Goal: Navigation & Orientation: Find specific page/section

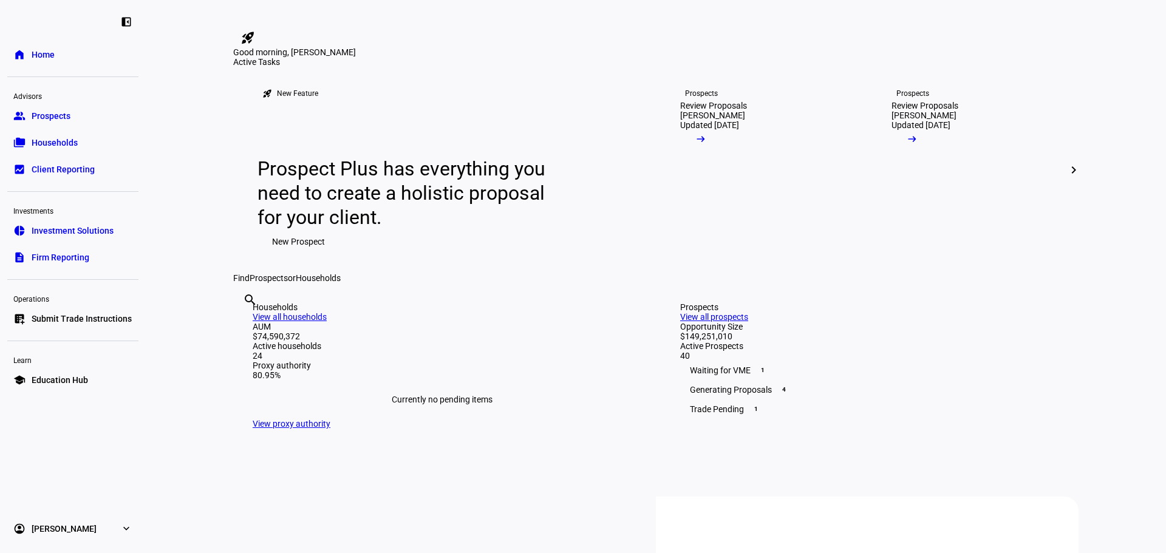
click at [65, 121] on span "Prospects" at bounding box center [51, 116] width 39 height 12
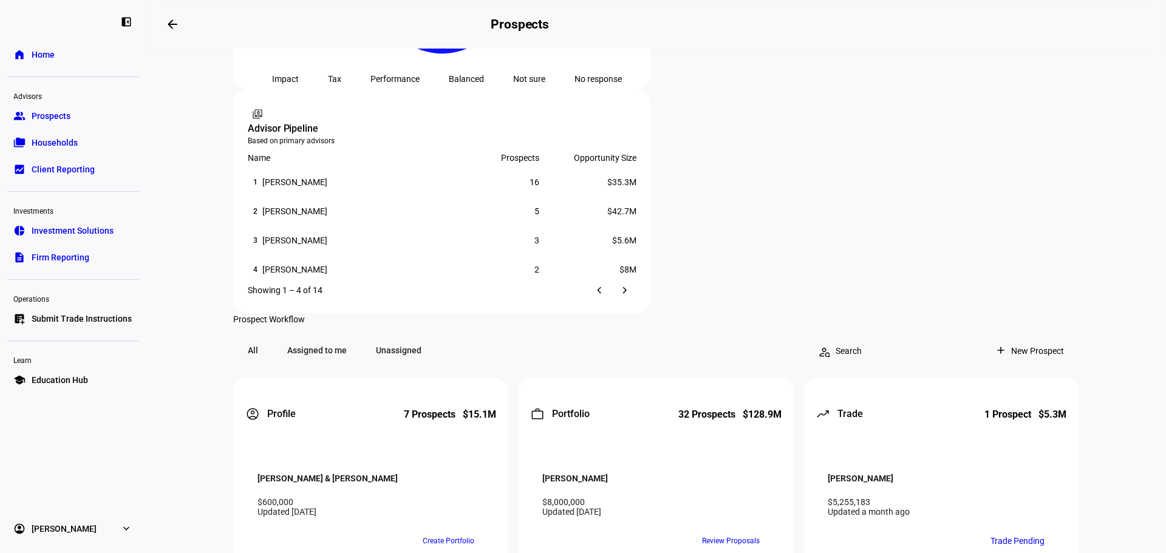
scroll to position [873, 0]
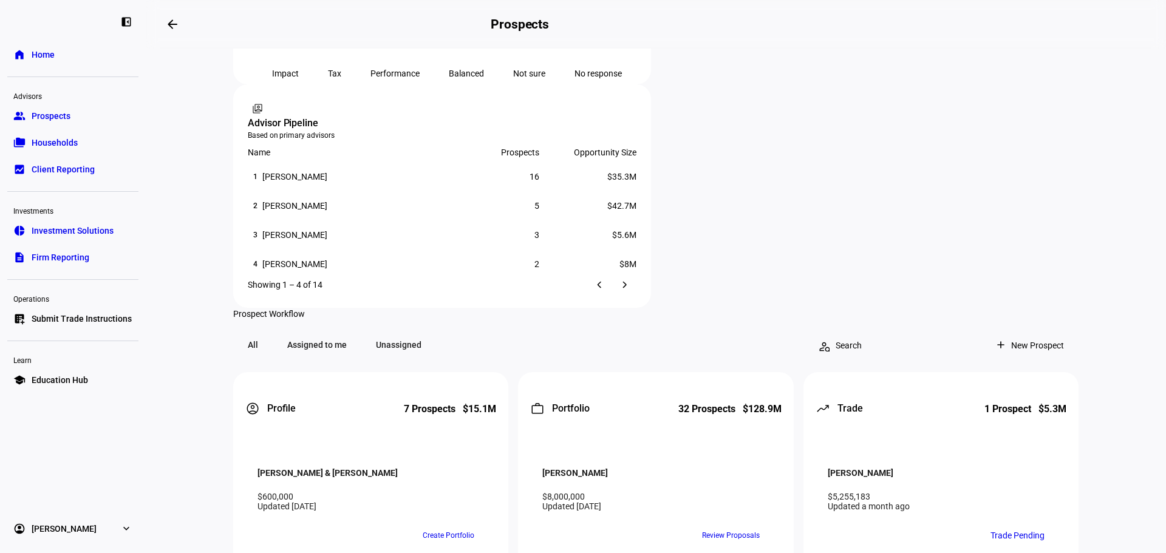
click at [99, 254] on link "description Firm Reporting" at bounding box center [72, 257] width 131 height 24
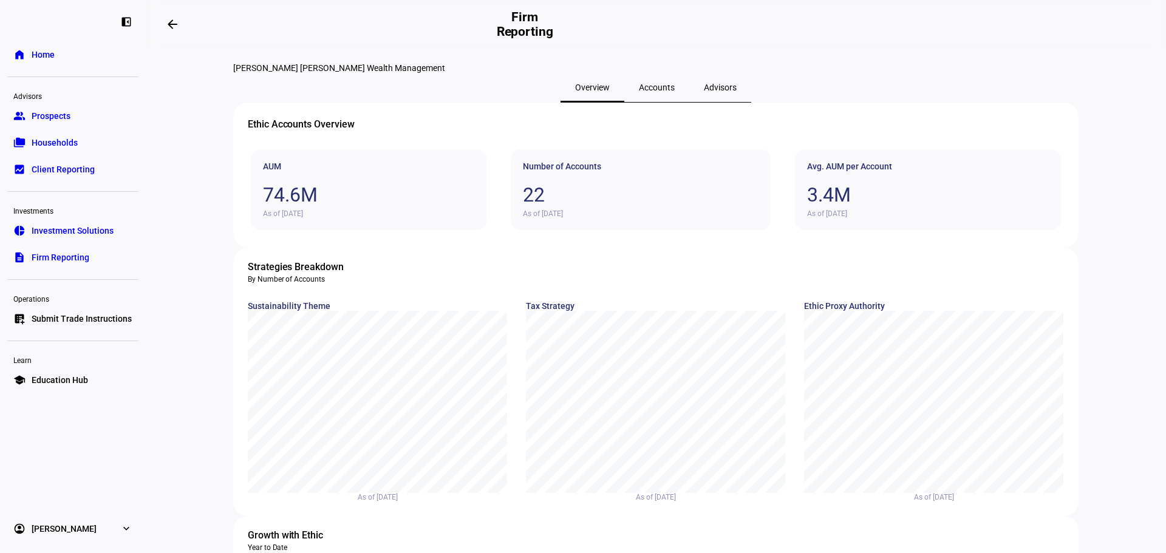
click at [654, 102] on span "Accounts" at bounding box center [657, 87] width 36 height 29
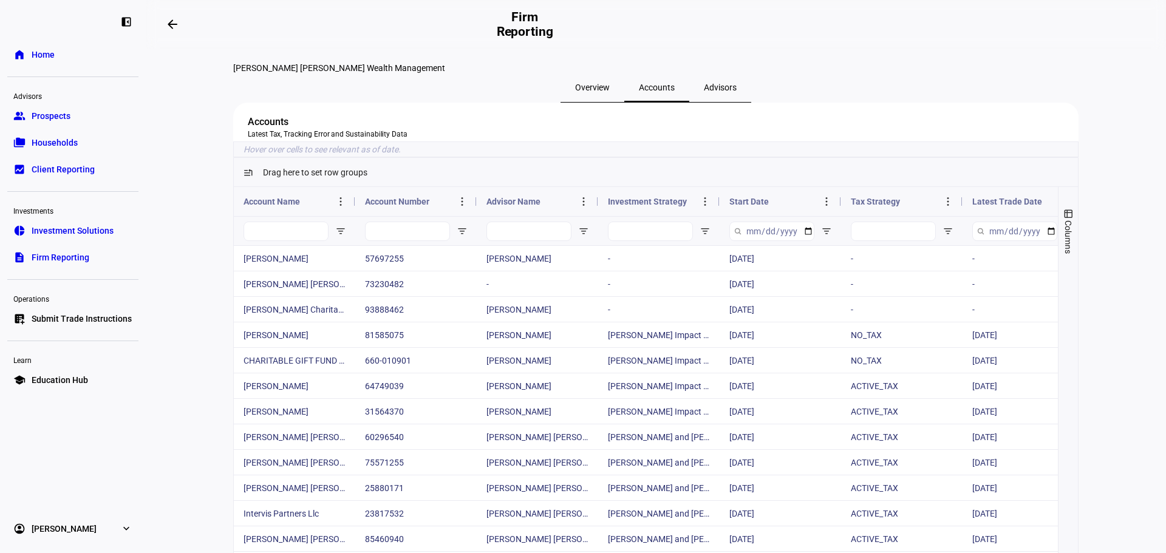
click at [704, 102] on span "Advisors" at bounding box center [720, 87] width 33 height 29
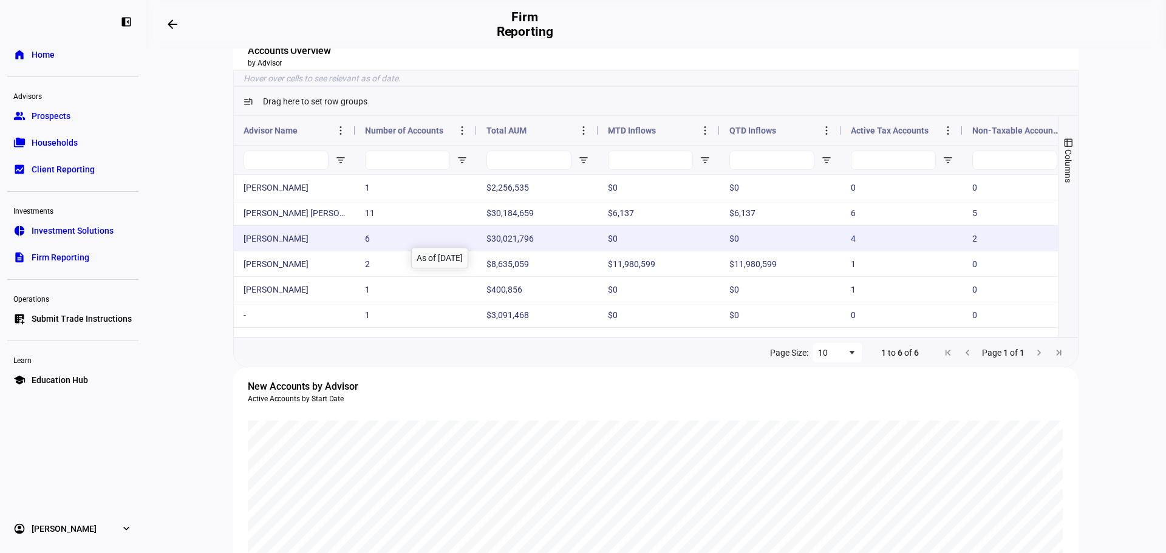
scroll to position [121, 0]
